Goal: Subscribe to service/newsletter

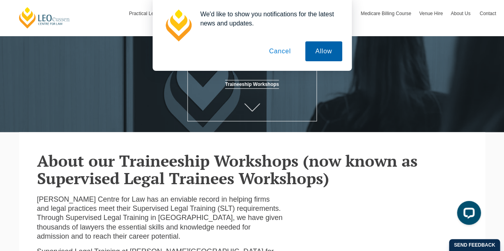
click at [310, 52] on button "Allow" at bounding box center [323, 51] width 37 height 20
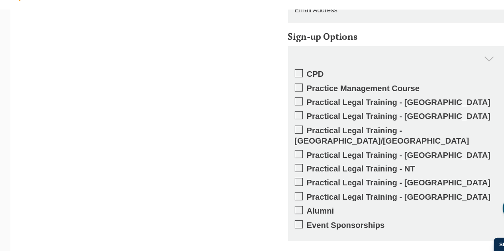
scroll to position [1078, 0]
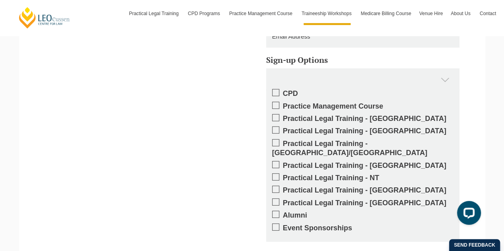
click at [278, 114] on span at bounding box center [275, 117] width 7 height 7
click at [283, 116] on input "Practical Legal Training - [GEOGRAPHIC_DATA]" at bounding box center [283, 116] width 0 height 0
